Goal: Information Seeking & Learning: Learn about a topic

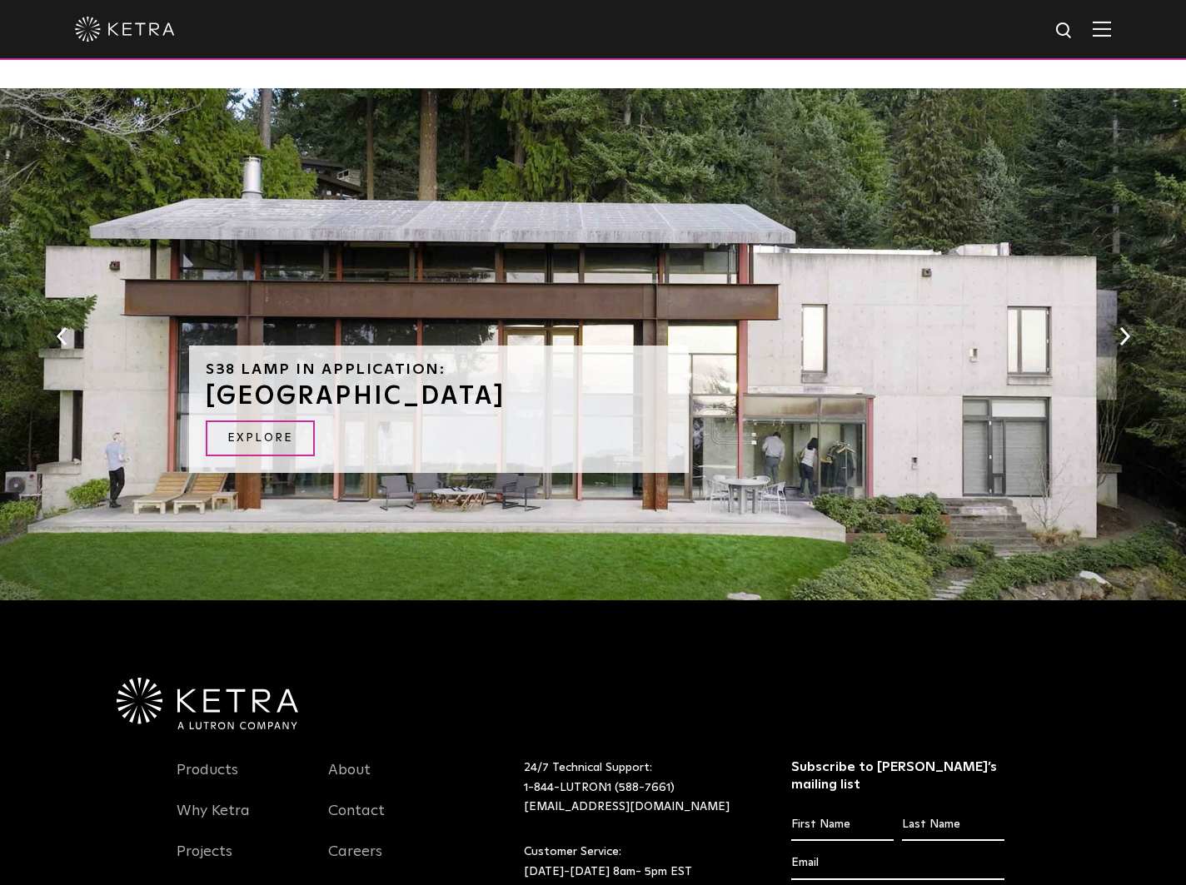
scroll to position [1718, 0]
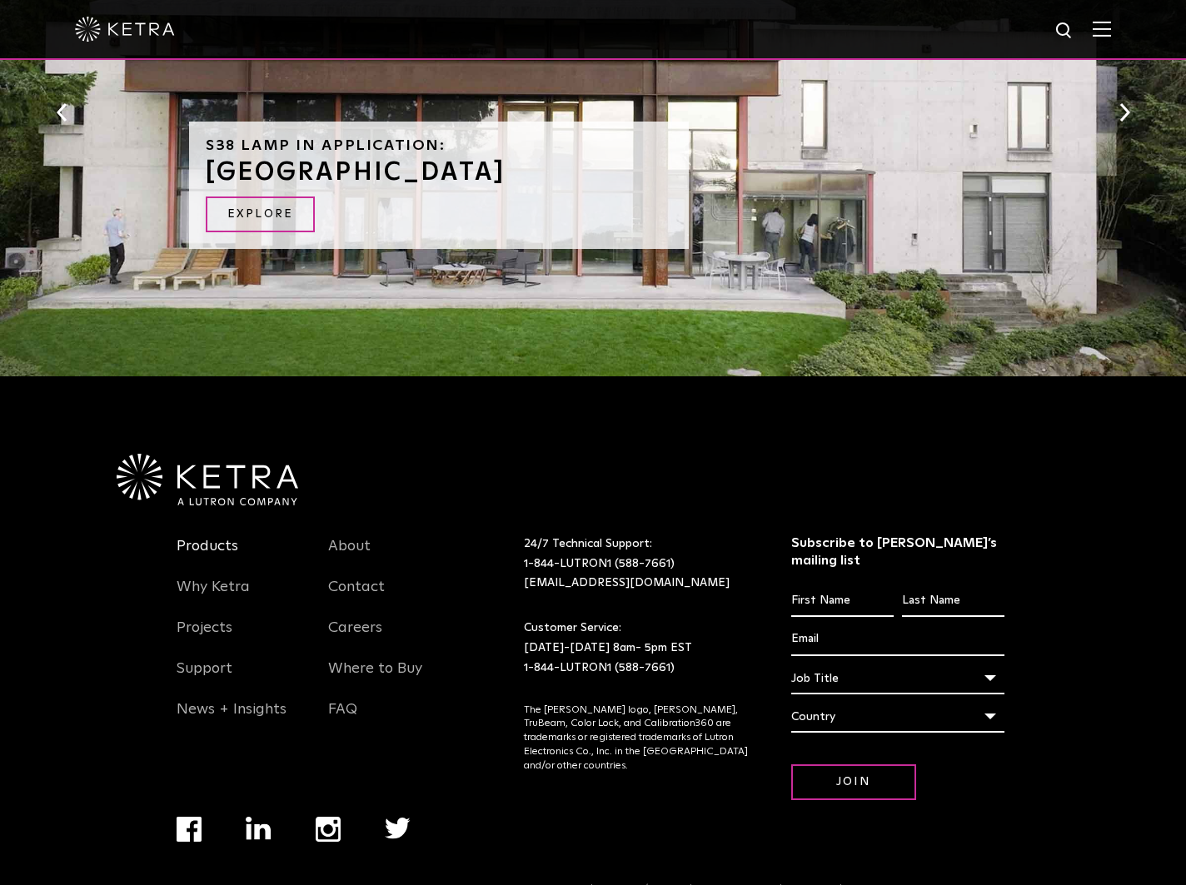
click at [204, 537] on link "Products" at bounding box center [208, 556] width 62 height 38
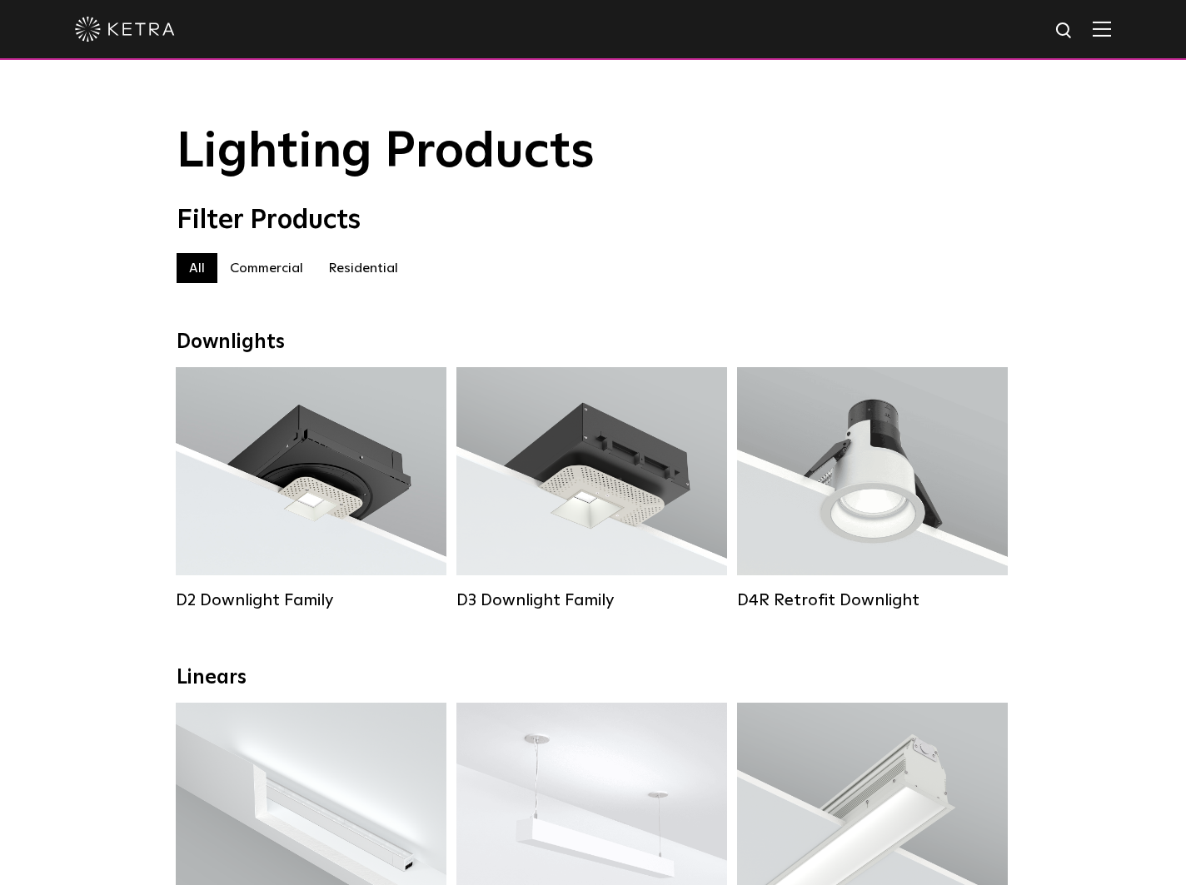
click at [356, 268] on label "Residential" at bounding box center [363, 268] width 95 height 30
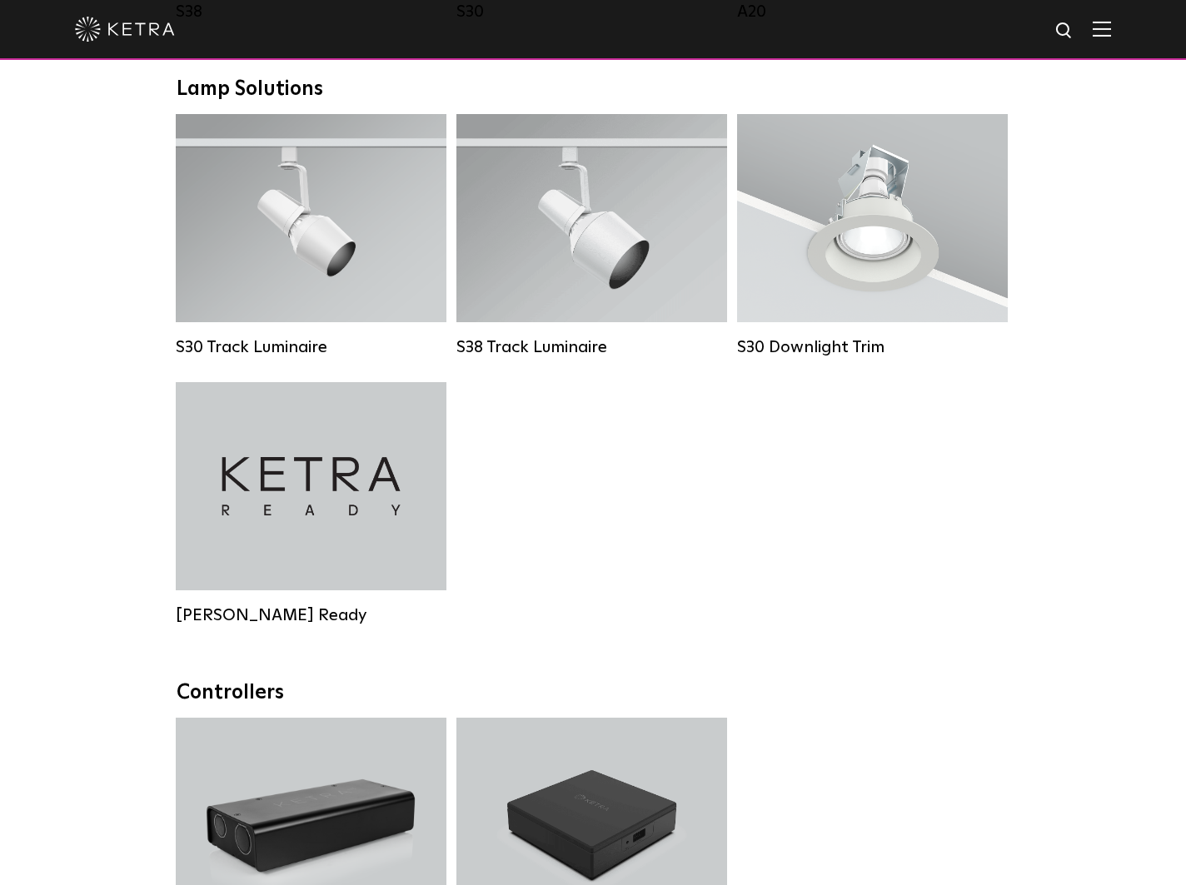
scroll to position [1051, 0]
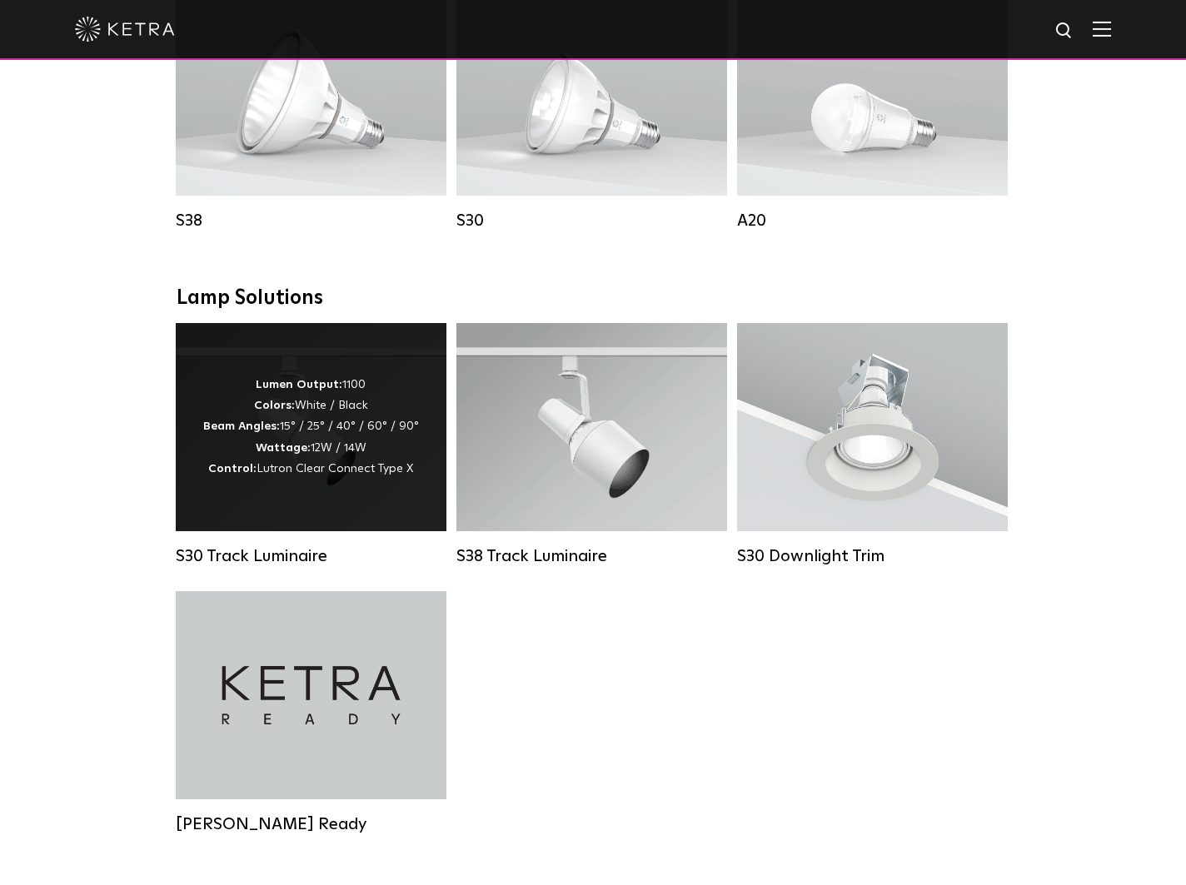
click at [356, 429] on div "Lumen Output: 1100 Colors: White / Black Beam Angles: 15° / 25° / 40° / 60° / 9…" at bounding box center [311, 427] width 216 height 105
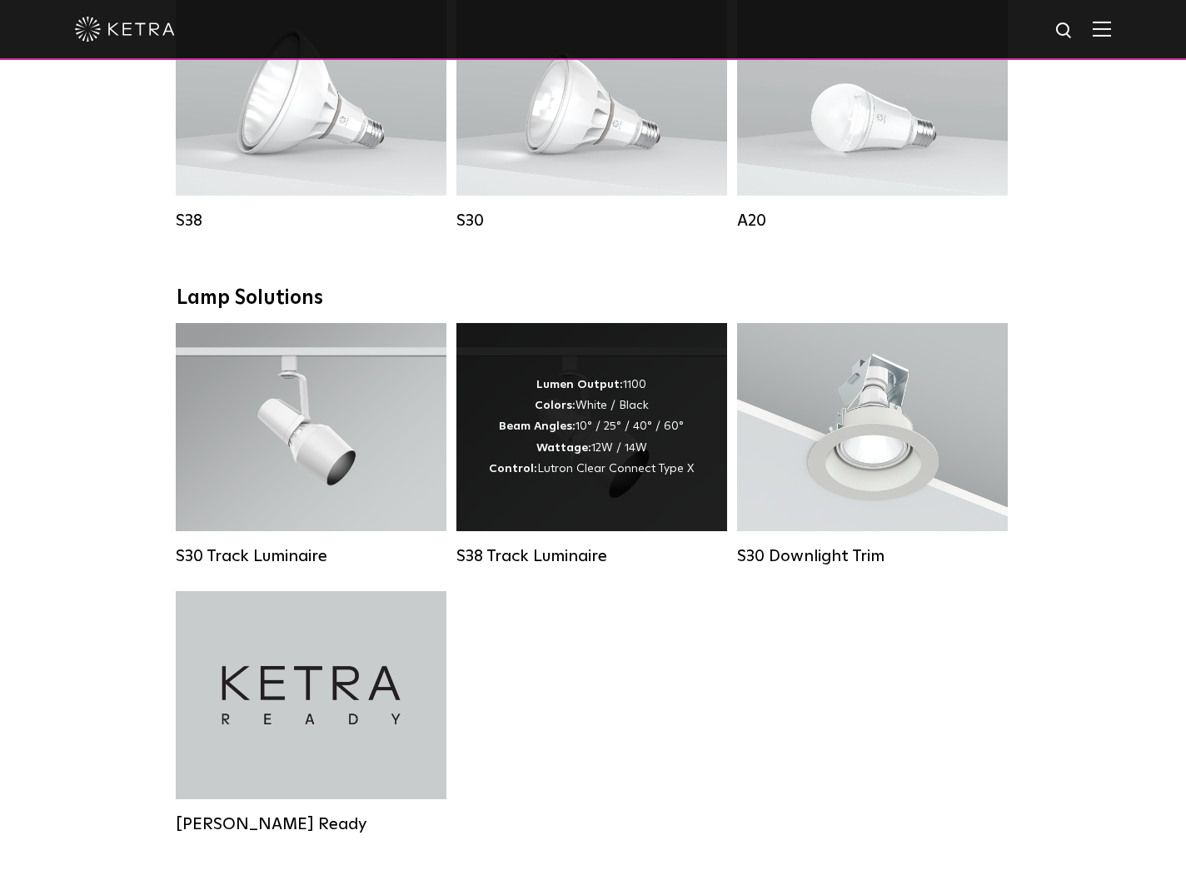
click at [566, 461] on div "Lumen Output: 1100 Colors: White / Black Beam Angles: 10° / 25° / 40° / 60° Wat…" at bounding box center [591, 427] width 205 height 105
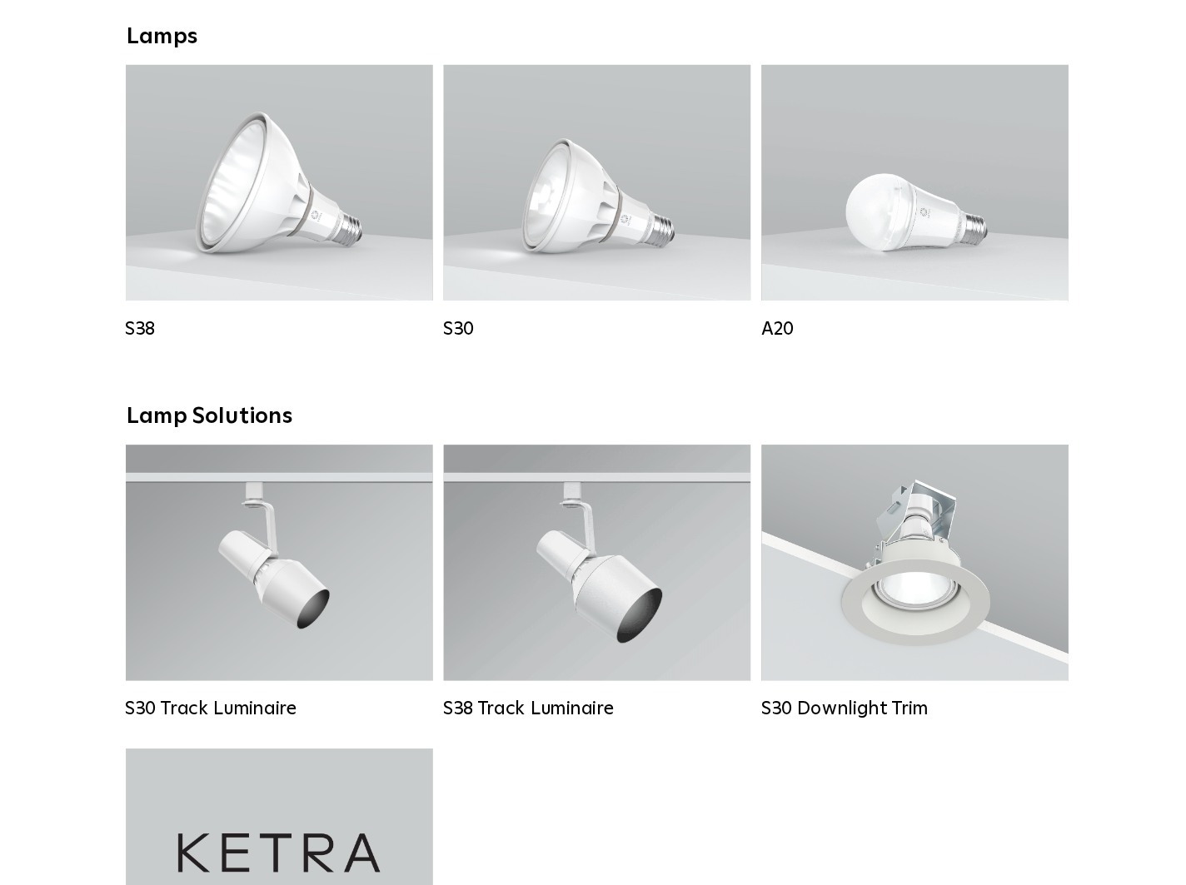
scroll to position [1152, 0]
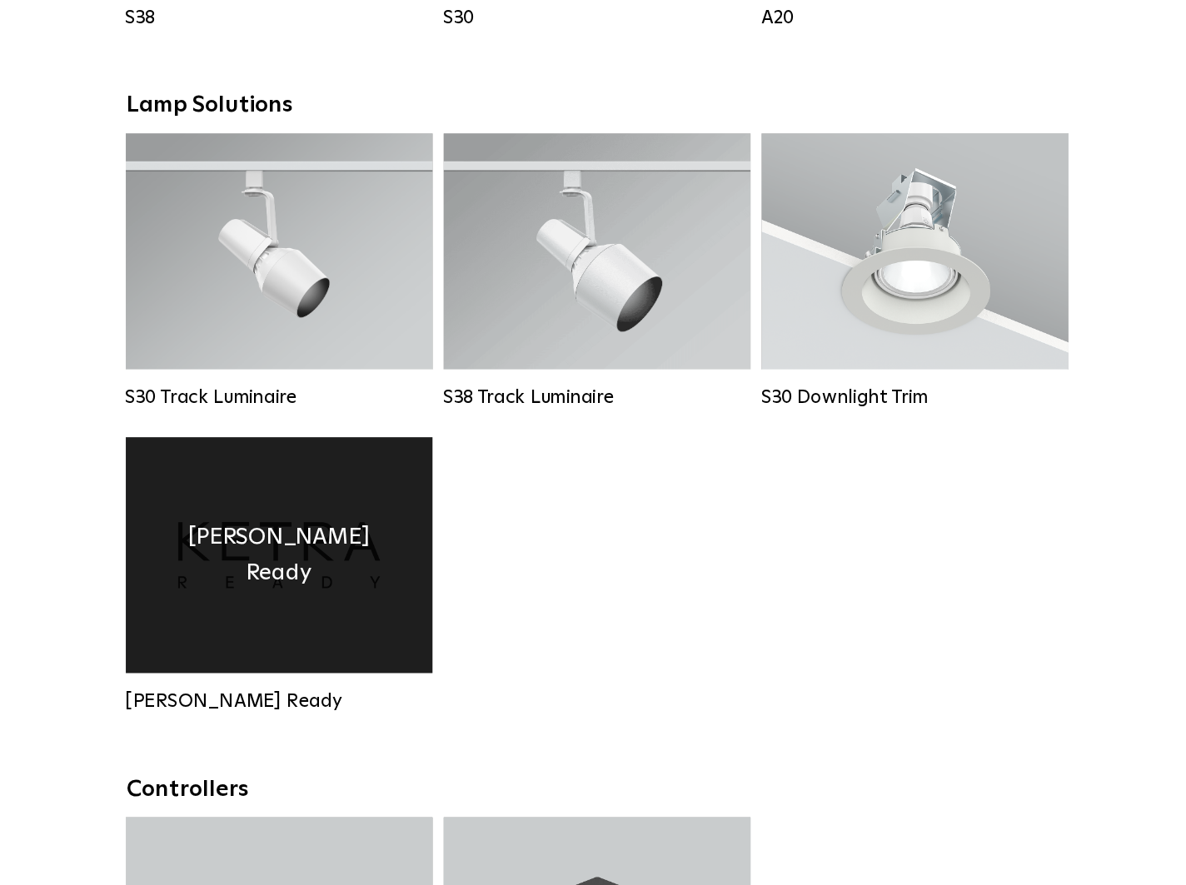
click at [323, 682] on div "[PERSON_NAME] Ready" at bounding box center [311, 594] width 271 height 208
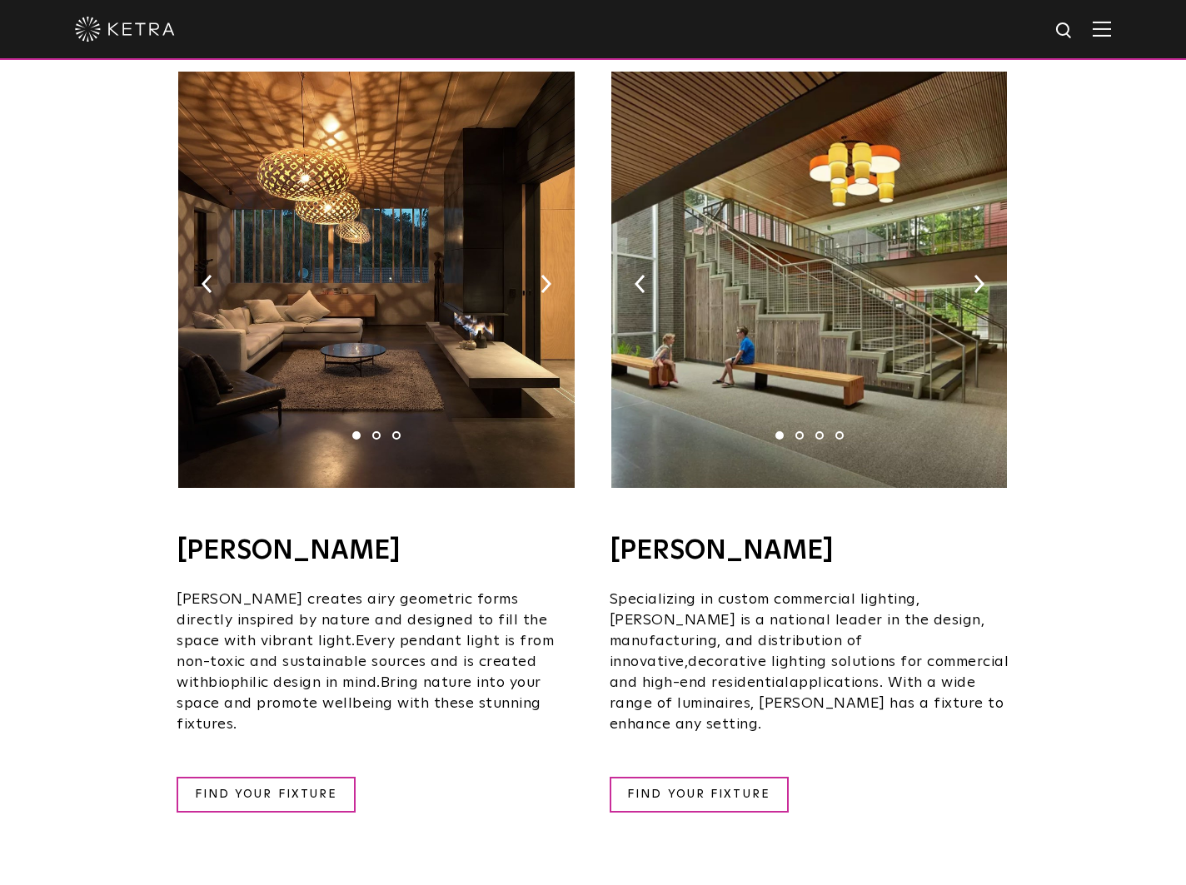
scroll to position [1141, 0]
